Goal: Communication & Community: Answer question/provide support

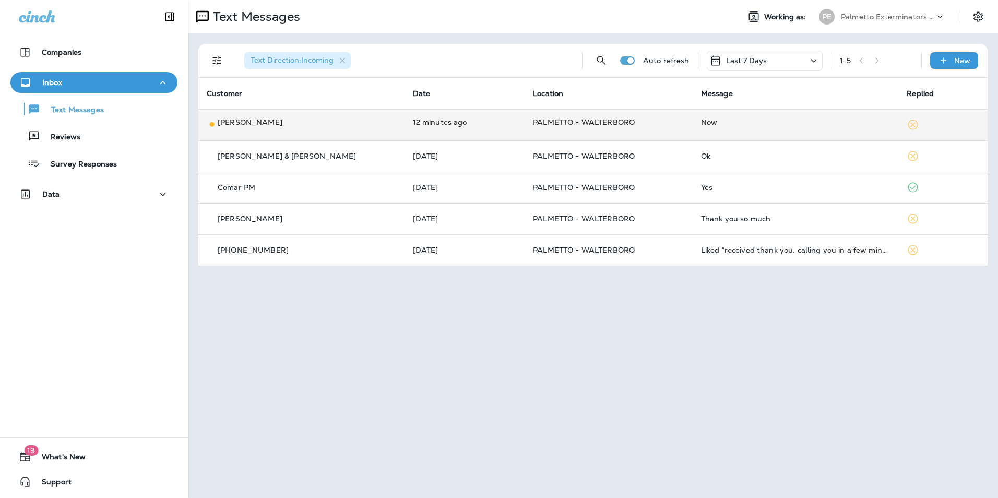
click at [701, 124] on div "Now" at bounding box center [796, 122] width 190 height 10
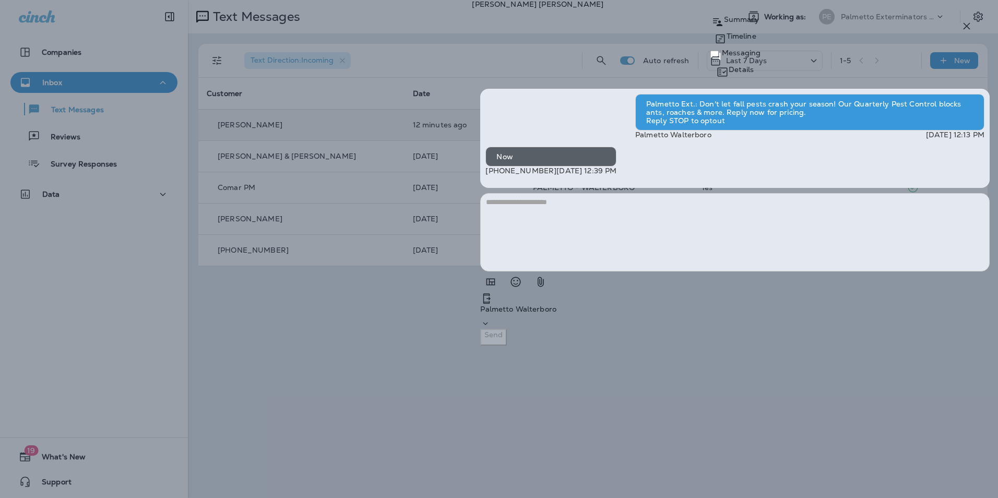
click at [712, 29] on icon at bounding box center [718, 22] width 13 height 13
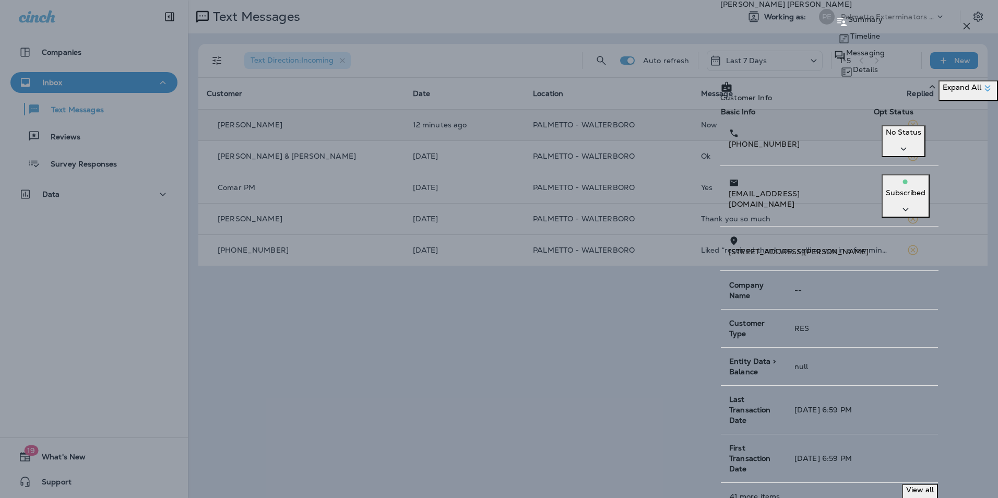
click at [941, 64] on div "Details" at bounding box center [859, 72] width 278 height 17
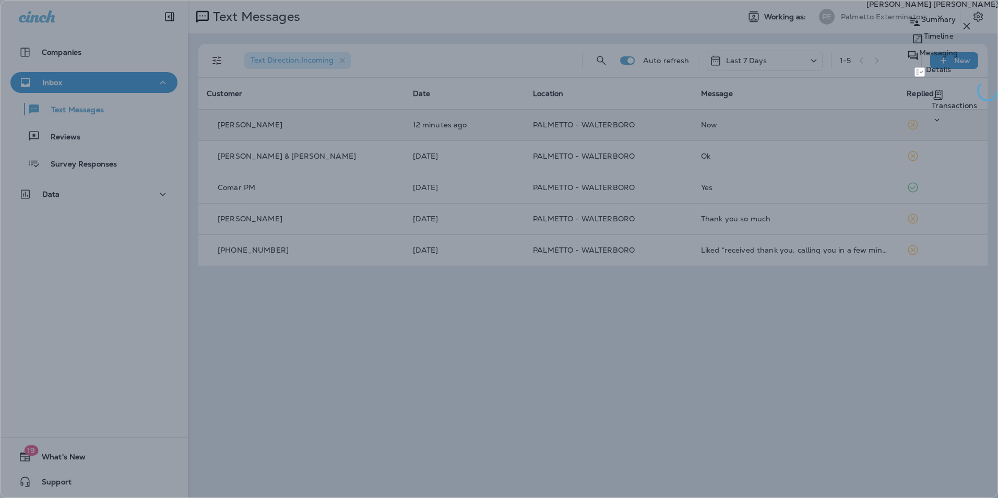
click at [907, 60] on icon at bounding box center [913, 55] width 13 height 13
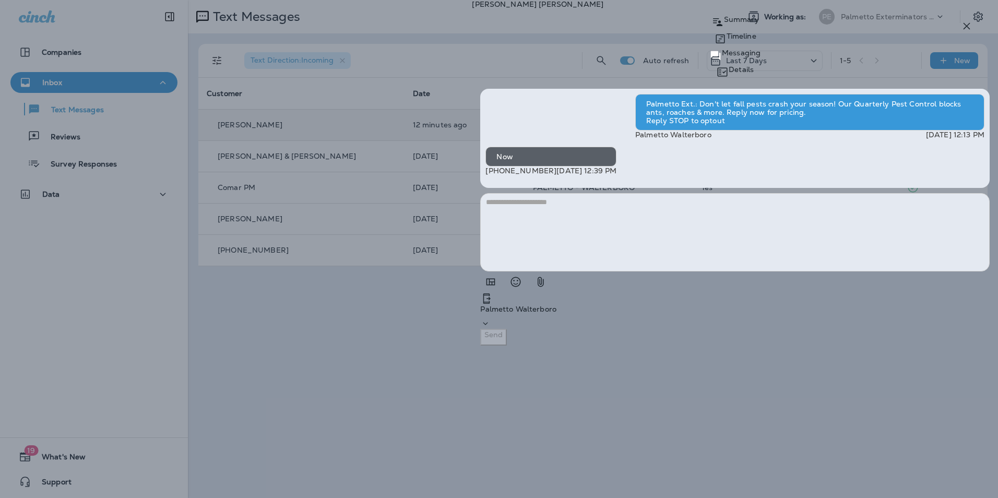
click at [761, 271] on textarea at bounding box center [735, 232] width 510 height 78
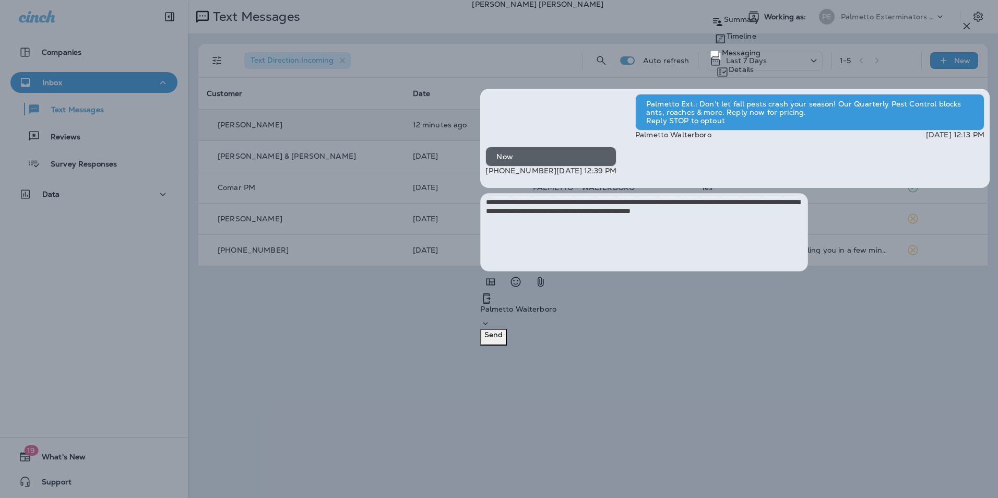
type textarea "**********"
click at [507, 346] on button "Send" at bounding box center [493, 337] width 27 height 17
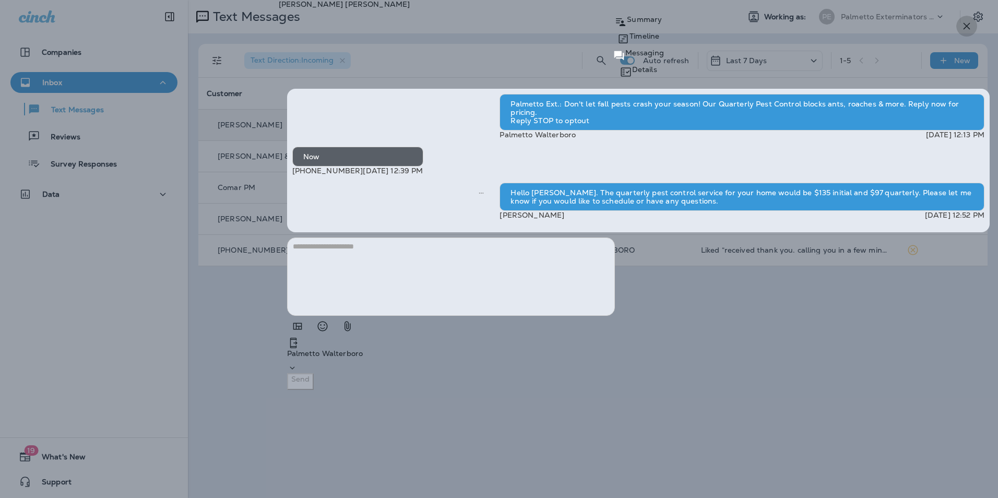
click at [968, 30] on icon "button" at bounding box center [967, 26] width 13 height 13
